Goal: Information Seeking & Learning: Learn about a topic

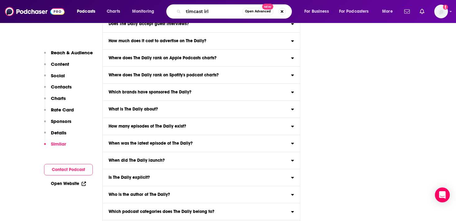
type input "timcast irl"
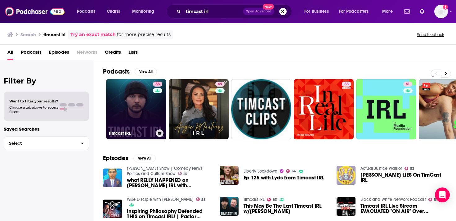
click at [140, 125] on link "83 Timcast IRL" at bounding box center [136, 109] width 60 height 60
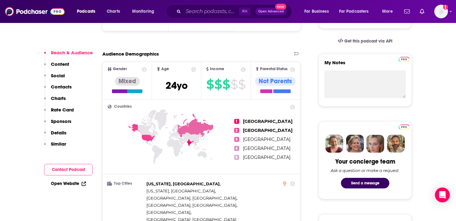
scroll to position [464, 0]
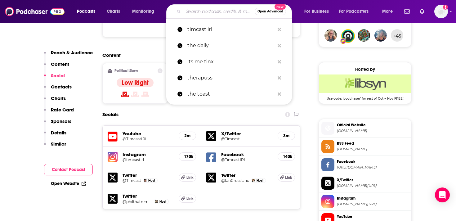
click at [201, 14] on input "Search podcasts, credits, & more..." at bounding box center [218, 12] width 71 height 10
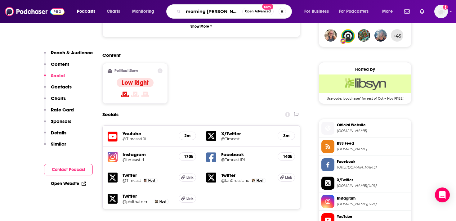
type input "morning brew daily"
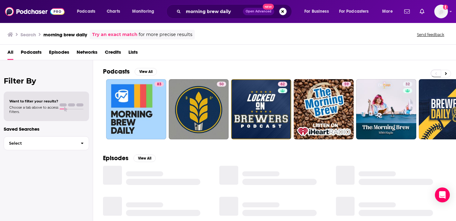
scroll to position [8, 0]
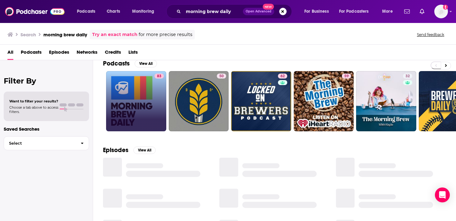
click at [125, 106] on link "83" at bounding box center [136, 101] width 60 height 60
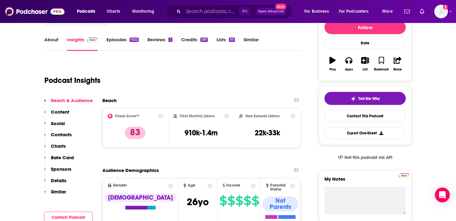
scroll to position [28, 0]
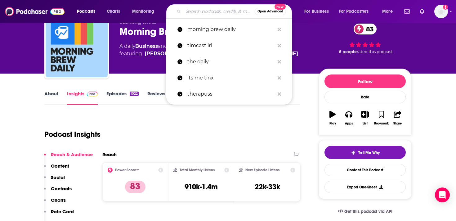
click at [207, 12] on input "Search podcasts, credits, & more..." at bounding box center [218, 12] width 71 height 10
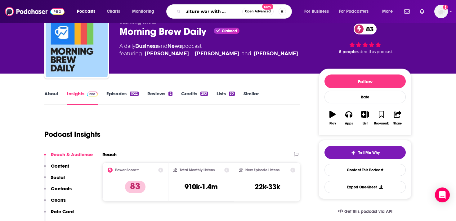
type input "the culture war with [PERSON_NAME]"
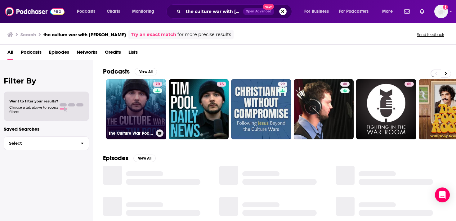
click at [130, 104] on link "70 The Culture War Podcast with [PERSON_NAME]" at bounding box center [136, 109] width 60 height 60
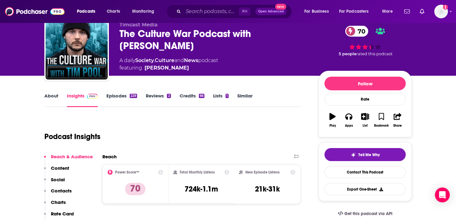
scroll to position [31, 0]
